Goal: Navigation & Orientation: Find specific page/section

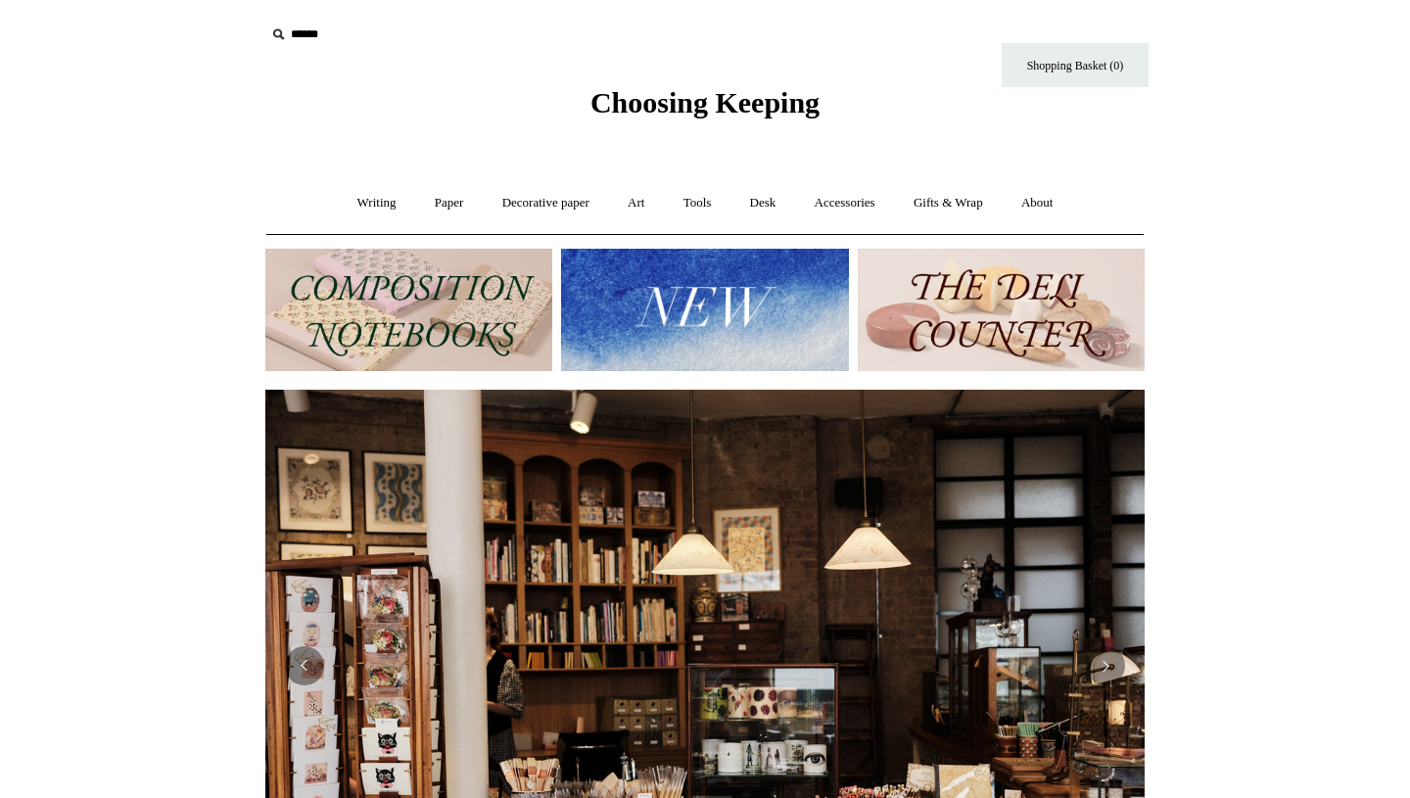
click at [607, 315] on img at bounding box center [704, 310] width 287 height 122
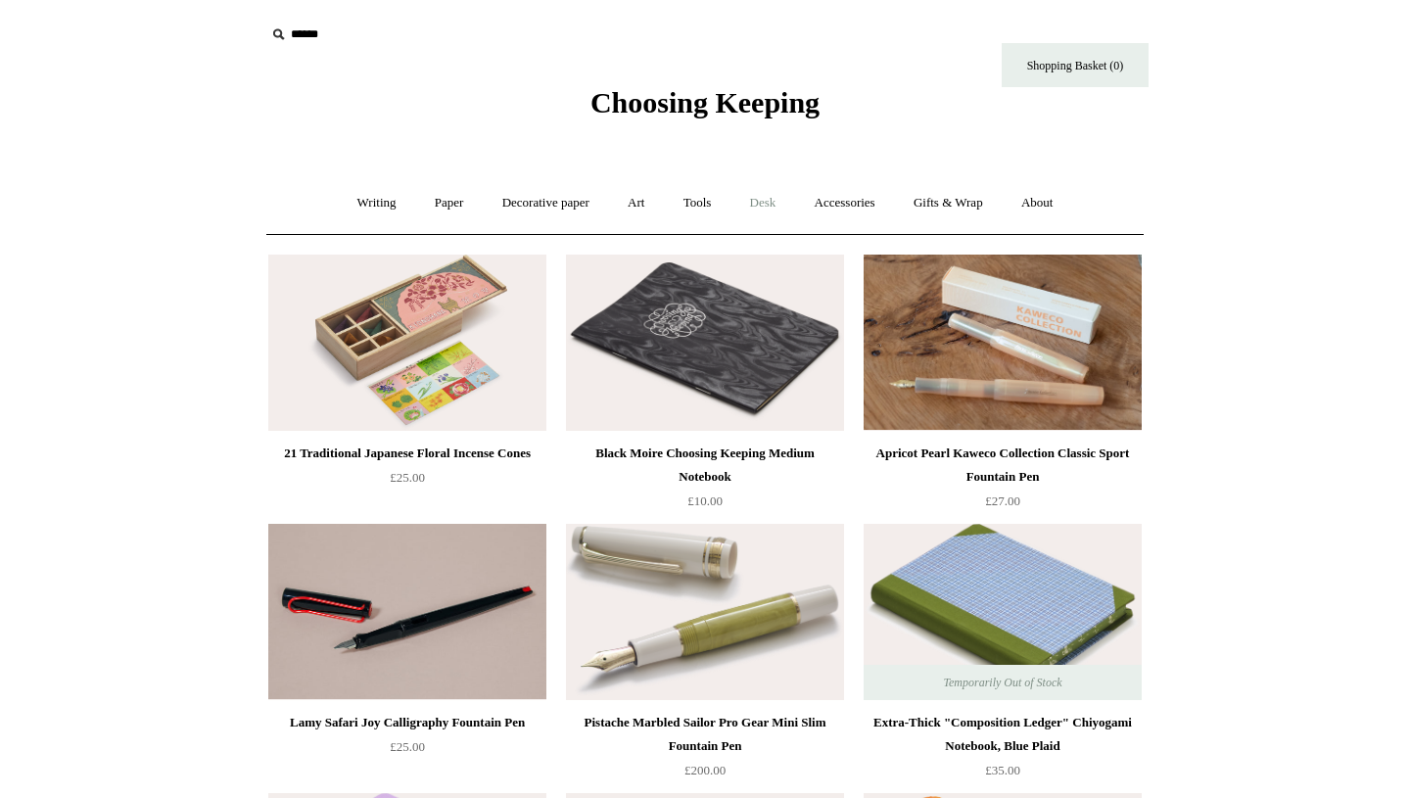
click at [767, 204] on link "Desk +" at bounding box center [763, 203] width 62 height 52
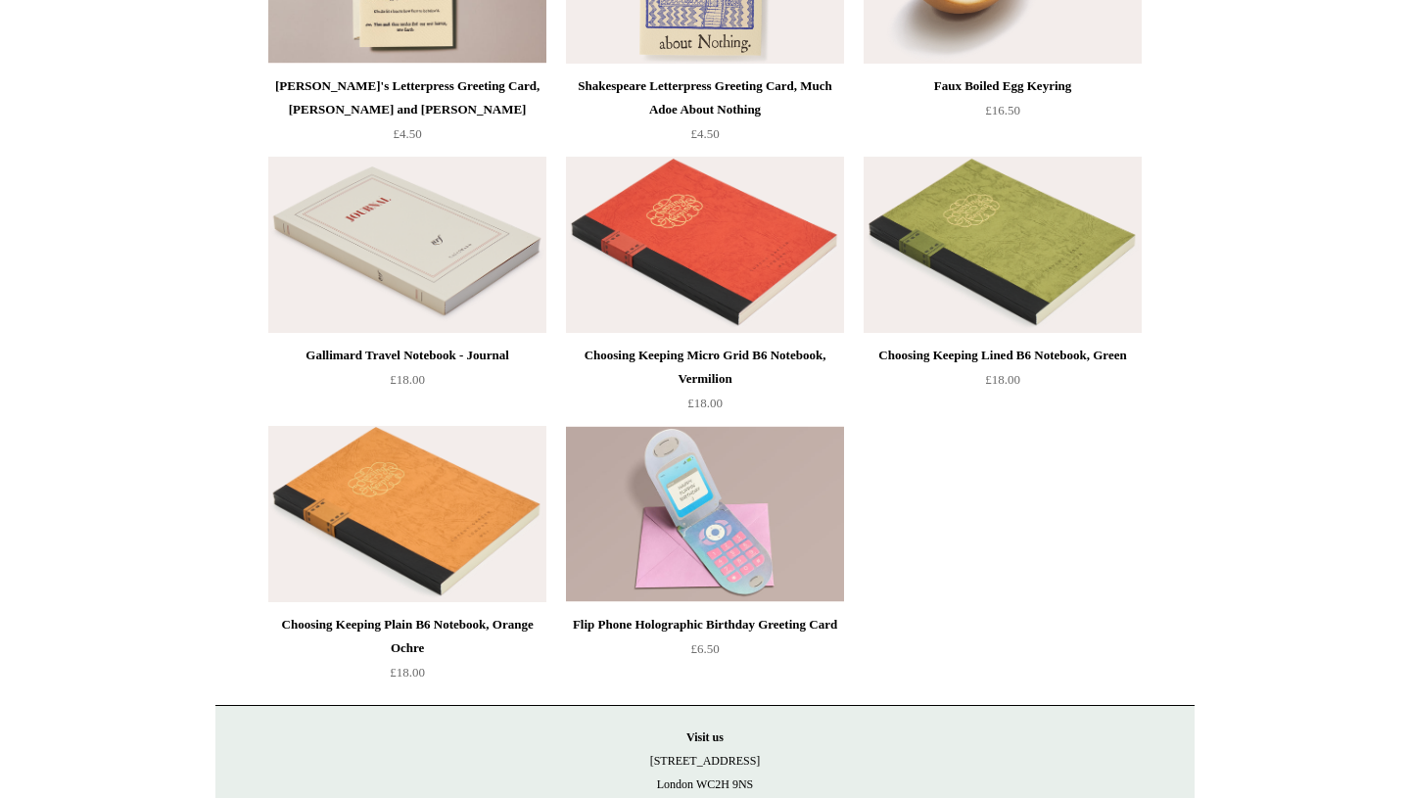
scroll to position [4642, 0]
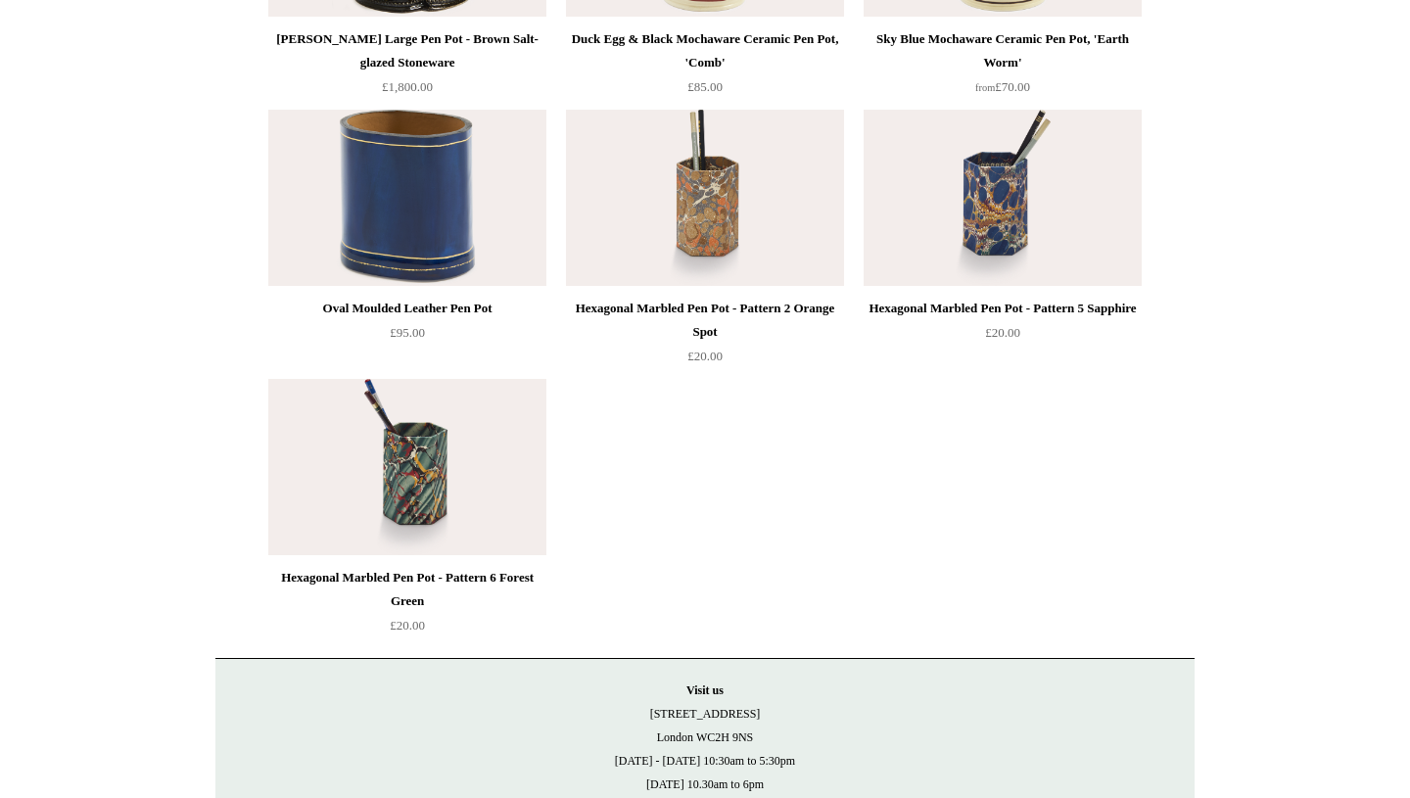
scroll to position [3150, 0]
